Goal: Find specific page/section: Locate a particular part of the current website

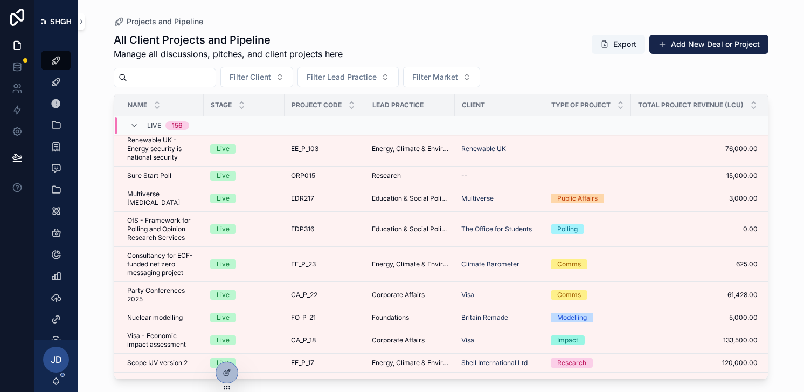
scroll to position [4280, 0]
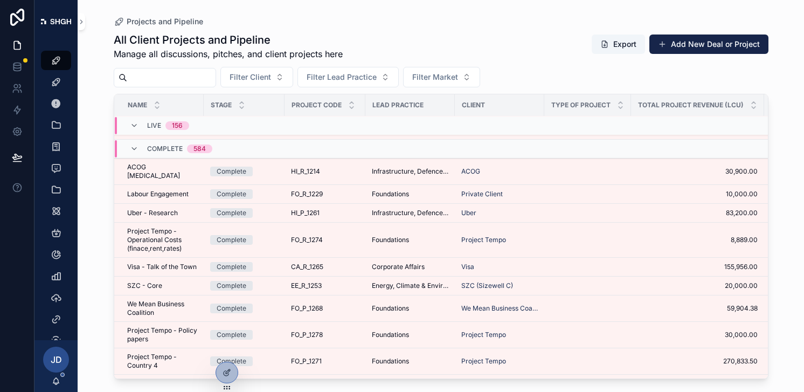
click at [178, 79] on input "scrollable content" at bounding box center [171, 77] width 88 height 15
type input "******"
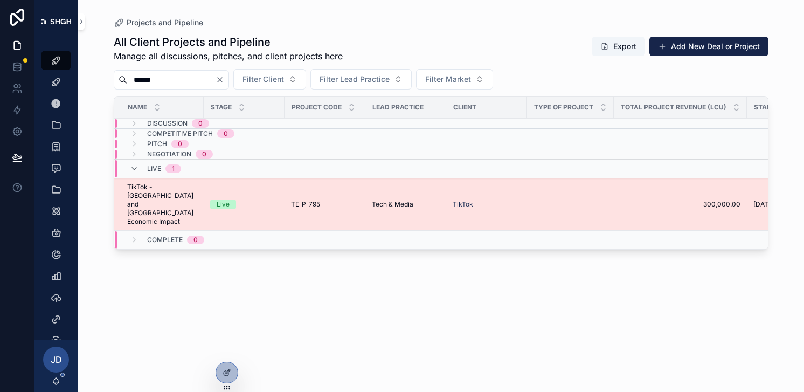
click at [145, 184] on span "TikTok - [GEOGRAPHIC_DATA] and [GEOGRAPHIC_DATA] Economic Impact" at bounding box center [162, 204] width 70 height 43
